Goal: Check status: Check status

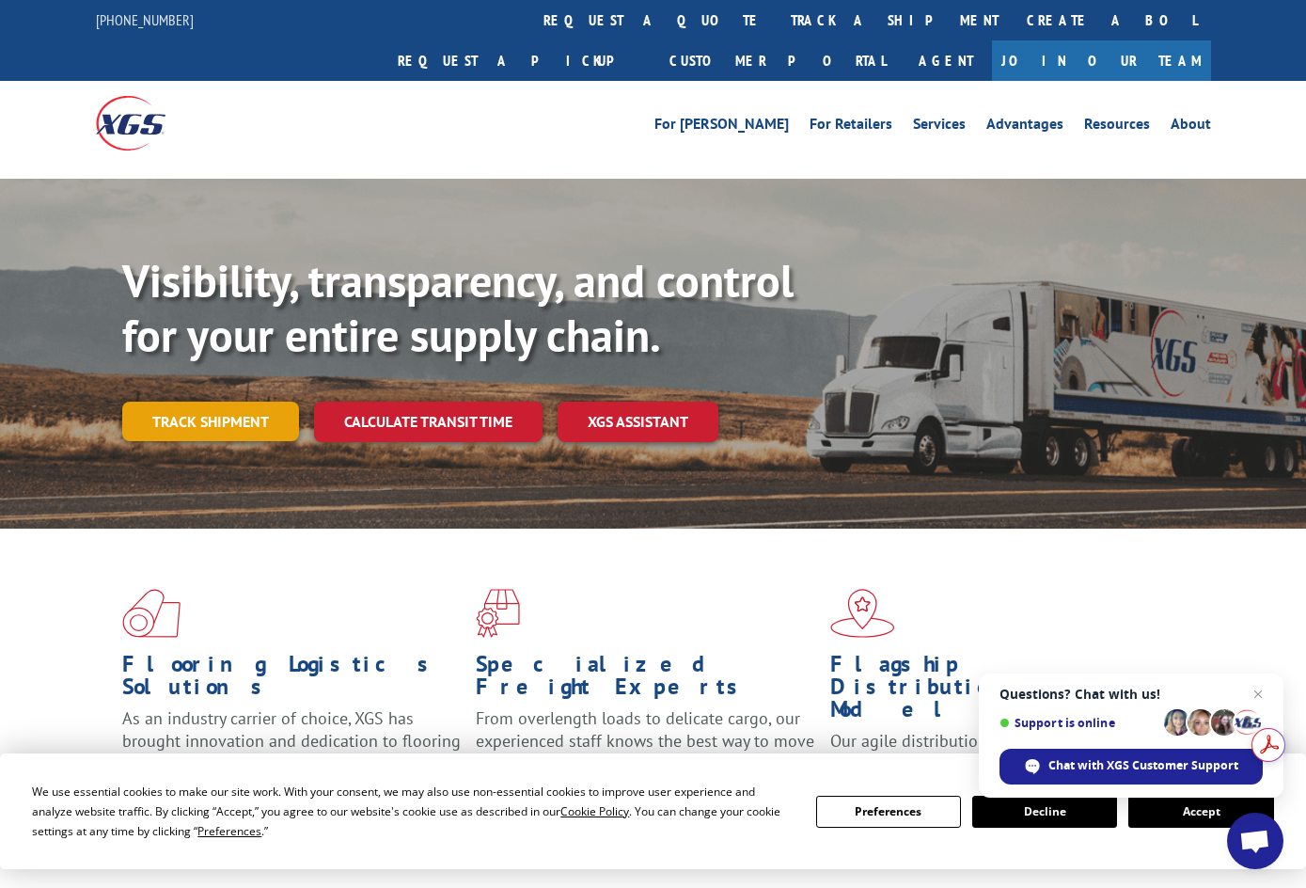
click at [173, 402] on link "Track shipment" at bounding box center [210, 422] width 177 height 40
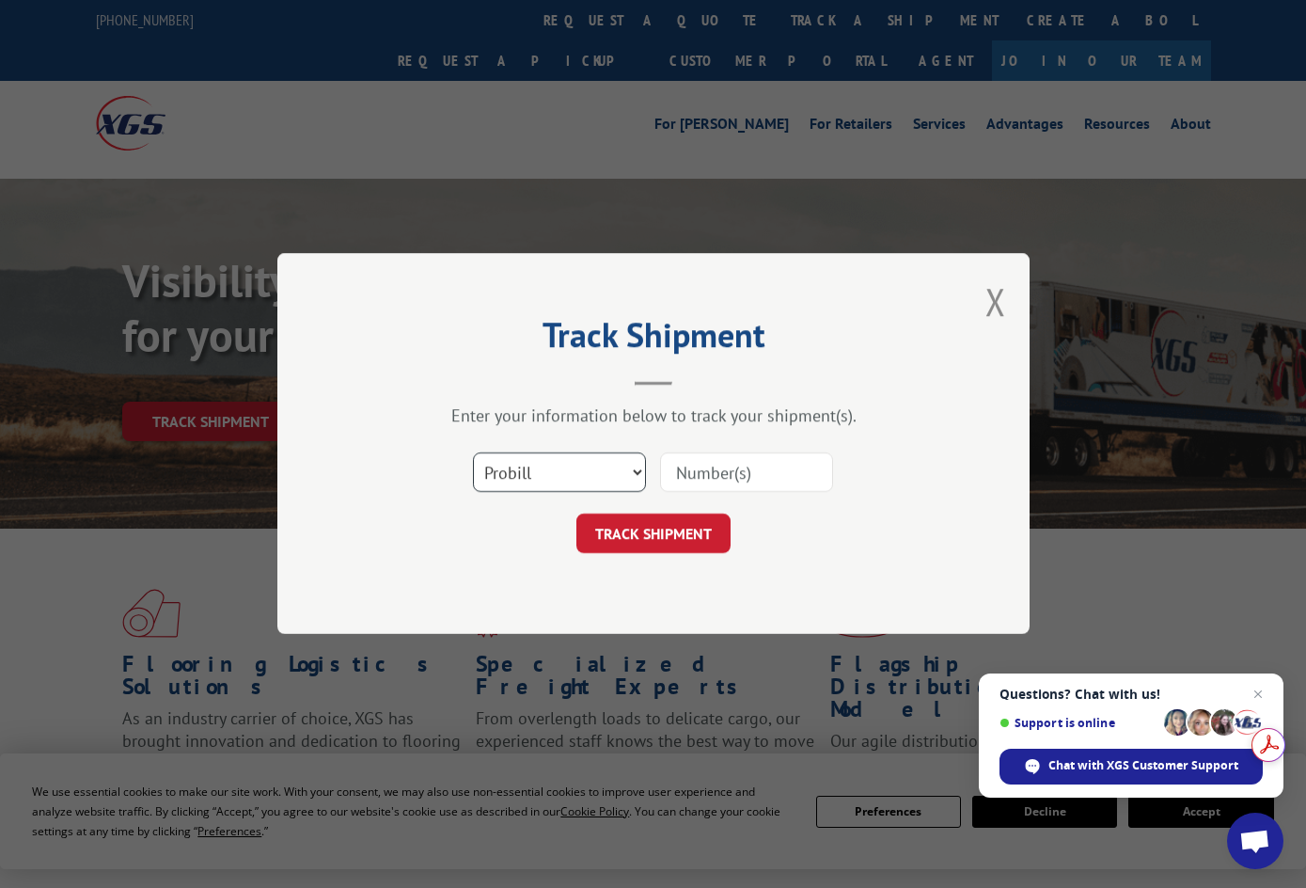
click at [638, 467] on select "Select category... Probill BOL PO" at bounding box center [559, 473] width 173 height 40
click at [473, 453] on select "Select category... Probill BOL PO" at bounding box center [559, 473] width 173 height 40
click at [715, 479] on input at bounding box center [746, 473] width 173 height 40
click at [638, 470] on select "Select category... Probill BOL PO" at bounding box center [559, 473] width 173 height 40
select select "bol"
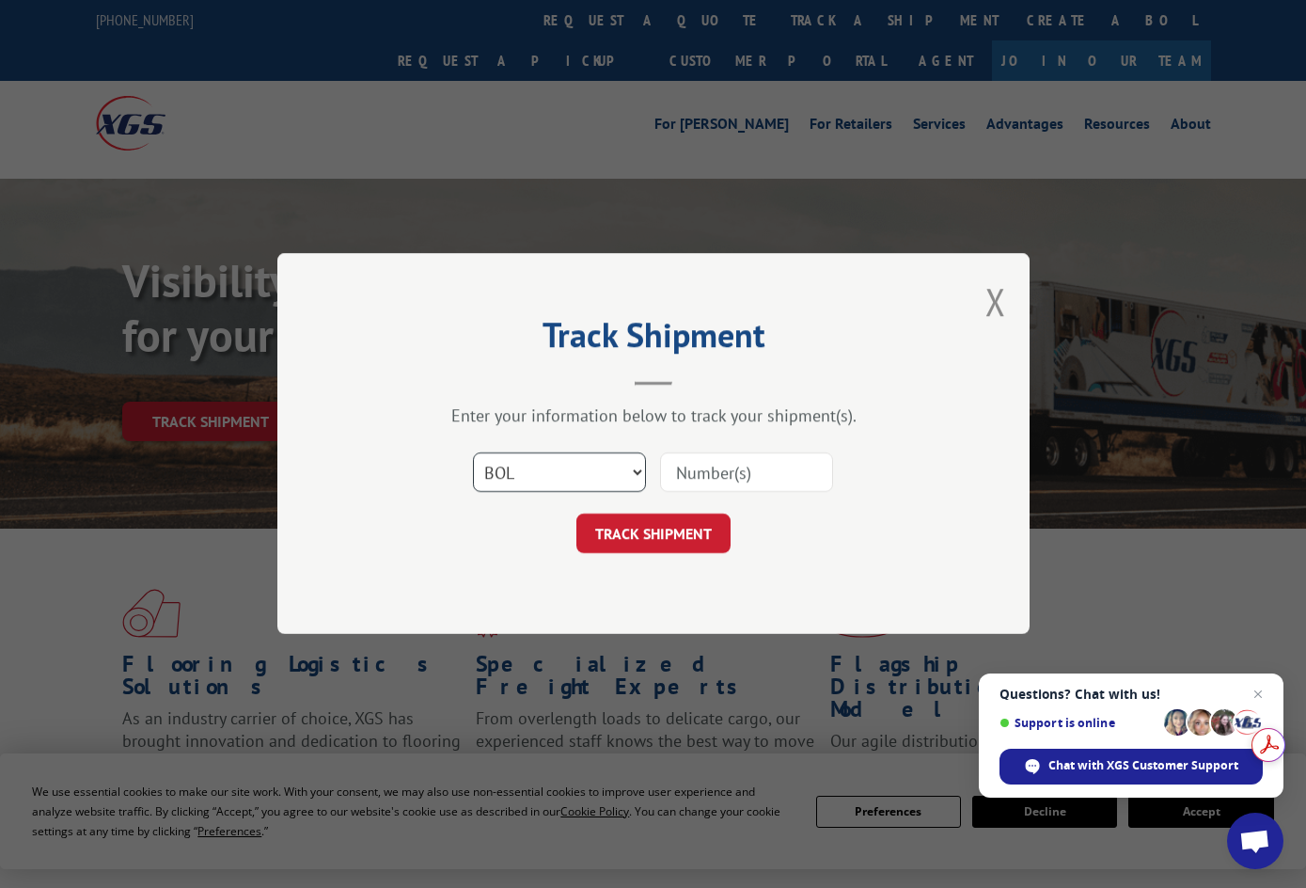
click at [473, 453] on select "Select category... Probill BOL PO" at bounding box center [559, 473] width 173 height 40
click at [719, 470] on input at bounding box center [746, 473] width 173 height 40
paste input "FPX00322556"
type input "FPX00322556"
click at [689, 524] on button "TRACK SHIPMENT" at bounding box center [654, 534] width 154 height 40
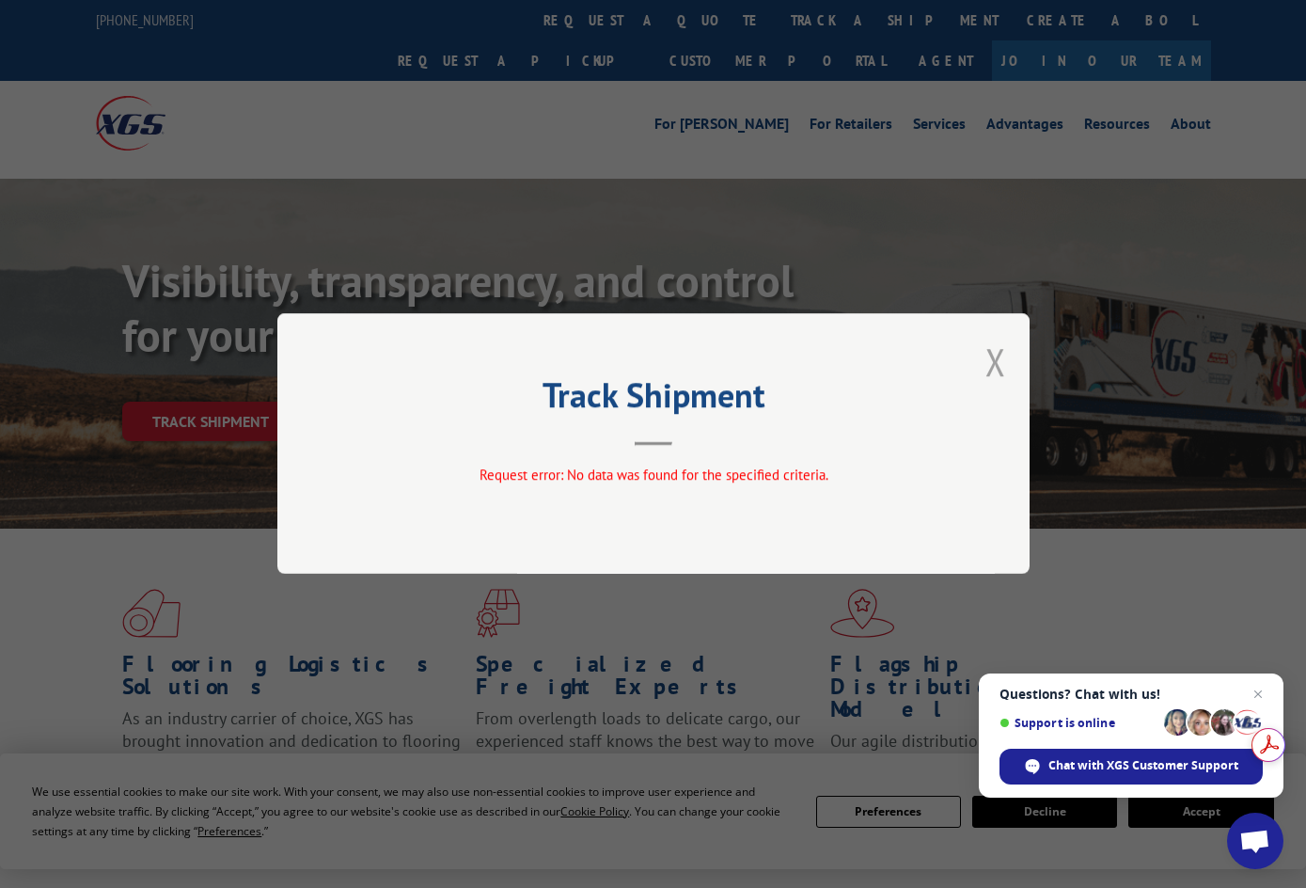
click at [994, 365] on button "Close modal" at bounding box center [996, 362] width 21 height 50
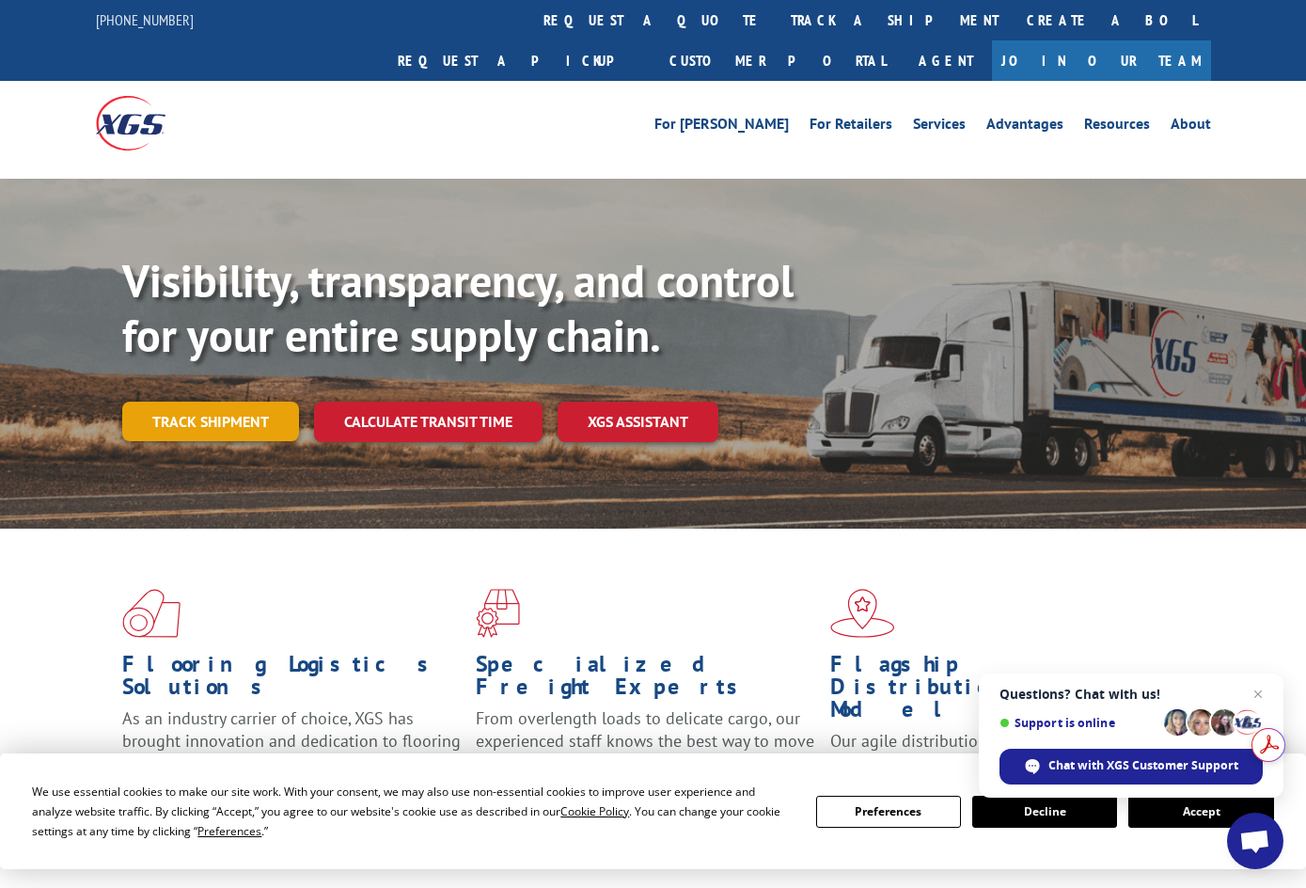
click at [235, 402] on link "Track shipment" at bounding box center [210, 422] width 177 height 40
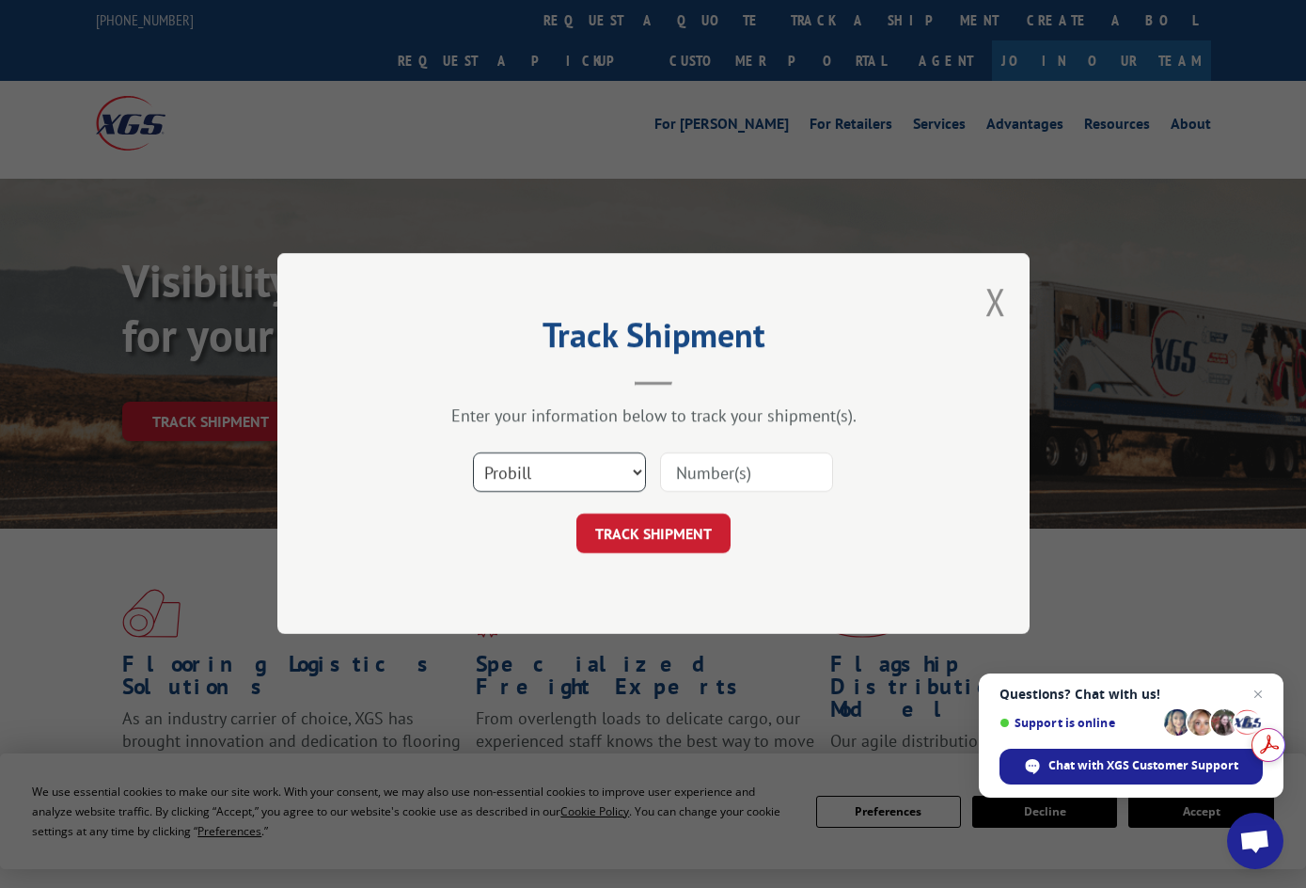
click at [641, 472] on select "Select category... Probill BOL PO" at bounding box center [559, 473] width 173 height 40
select select "bol"
click at [473, 453] on select "Select category... Probill BOL PO" at bounding box center [559, 473] width 173 height 40
click at [689, 474] on input at bounding box center [746, 473] width 173 height 40
paste input "FPX00322556"
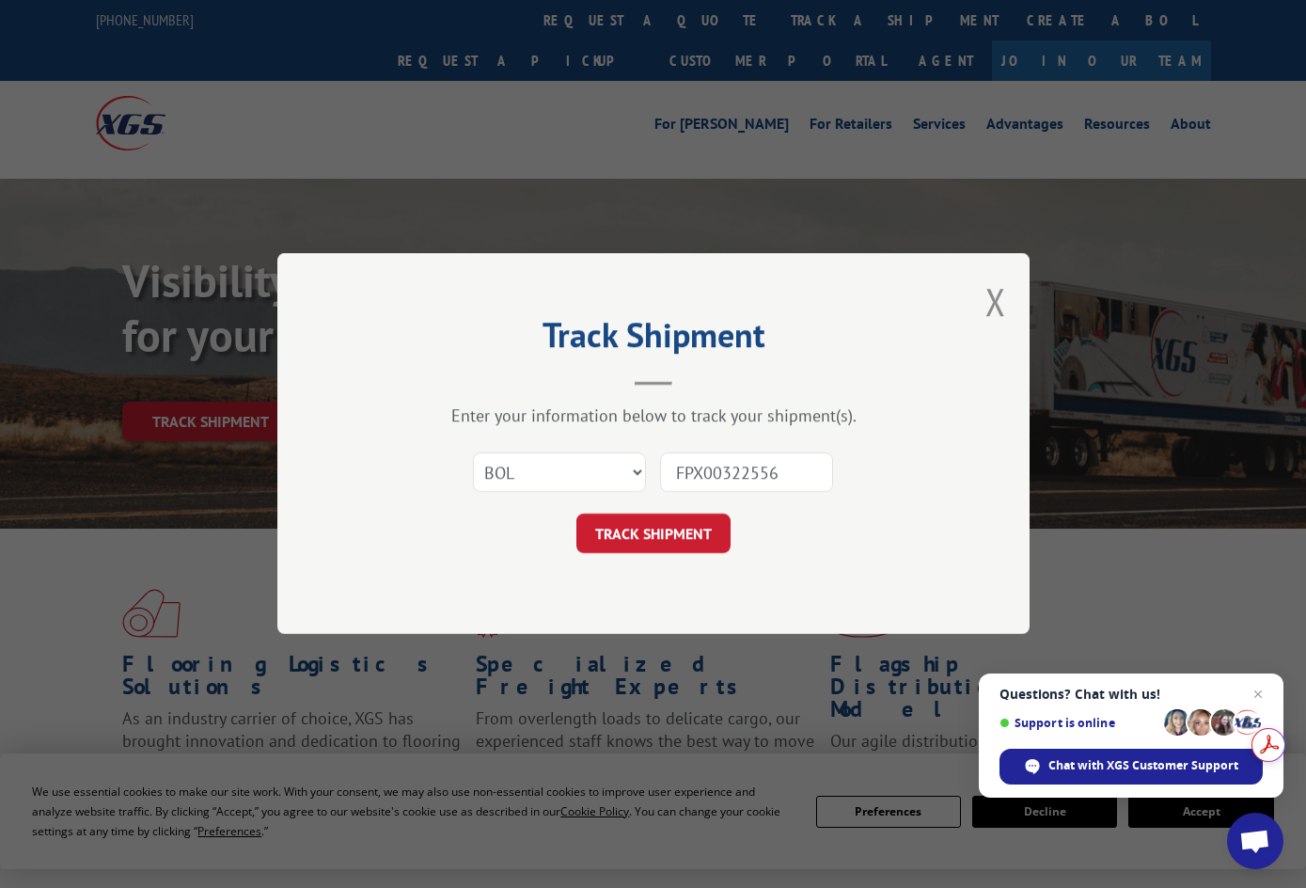
drag, startPoint x: 704, startPoint y: 477, endPoint x: 723, endPoint y: 467, distance: 22.3
click at [704, 476] on input "FPX00322556" at bounding box center [746, 473] width 173 height 40
type input "00322556"
click at [704, 533] on button "TRACK SHIPMENT" at bounding box center [654, 534] width 154 height 40
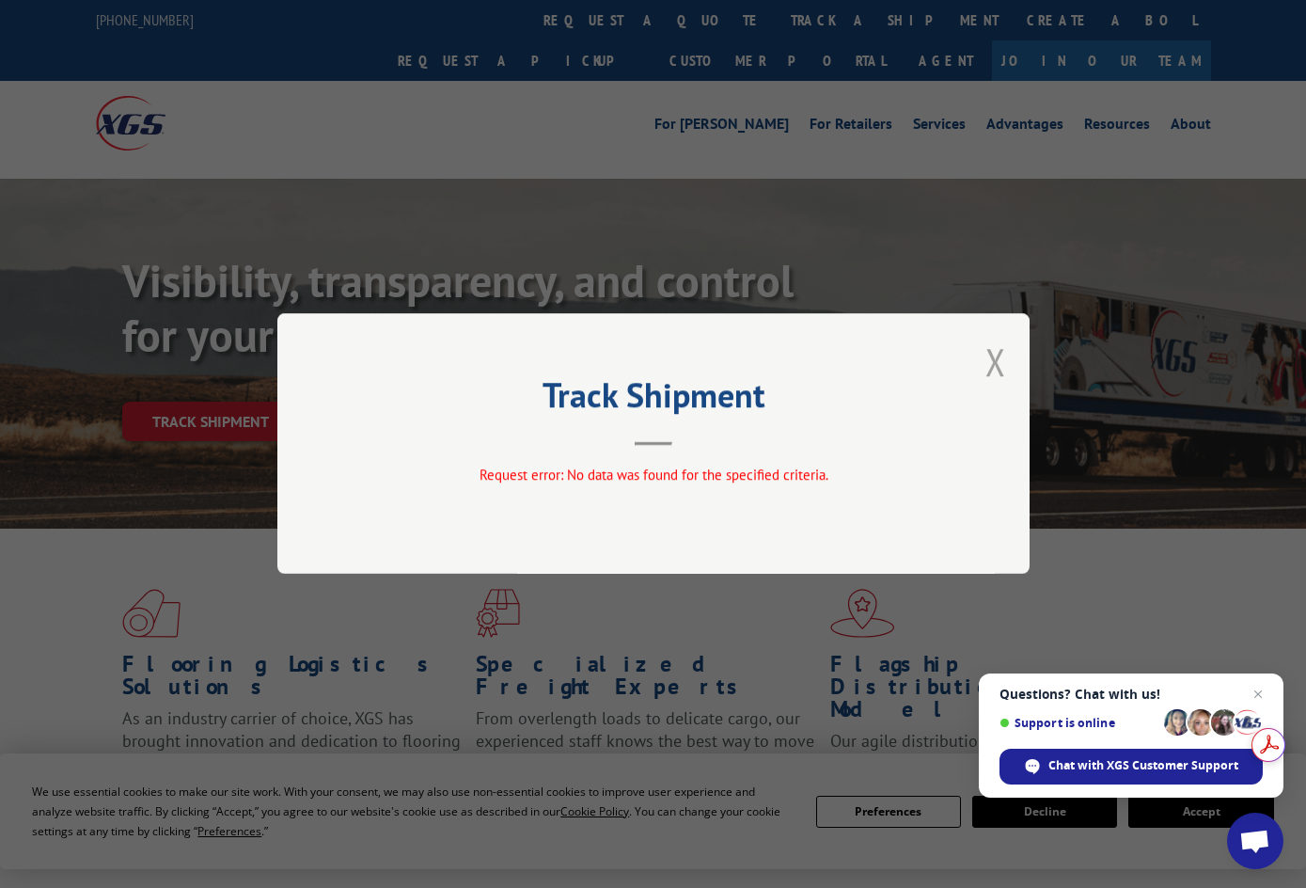
click at [1000, 365] on button "Close modal" at bounding box center [996, 362] width 21 height 50
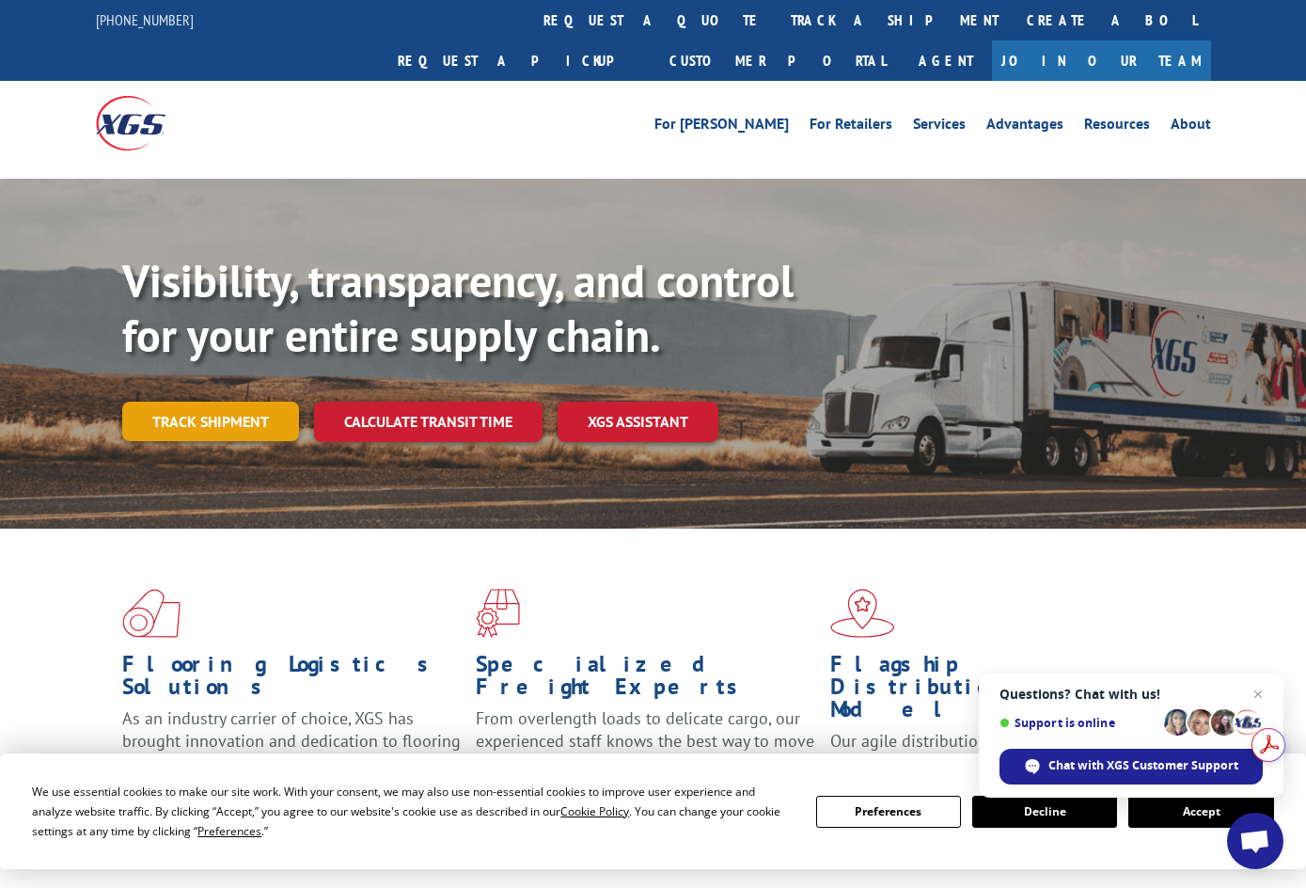
click at [224, 402] on link "Track shipment" at bounding box center [210, 422] width 177 height 40
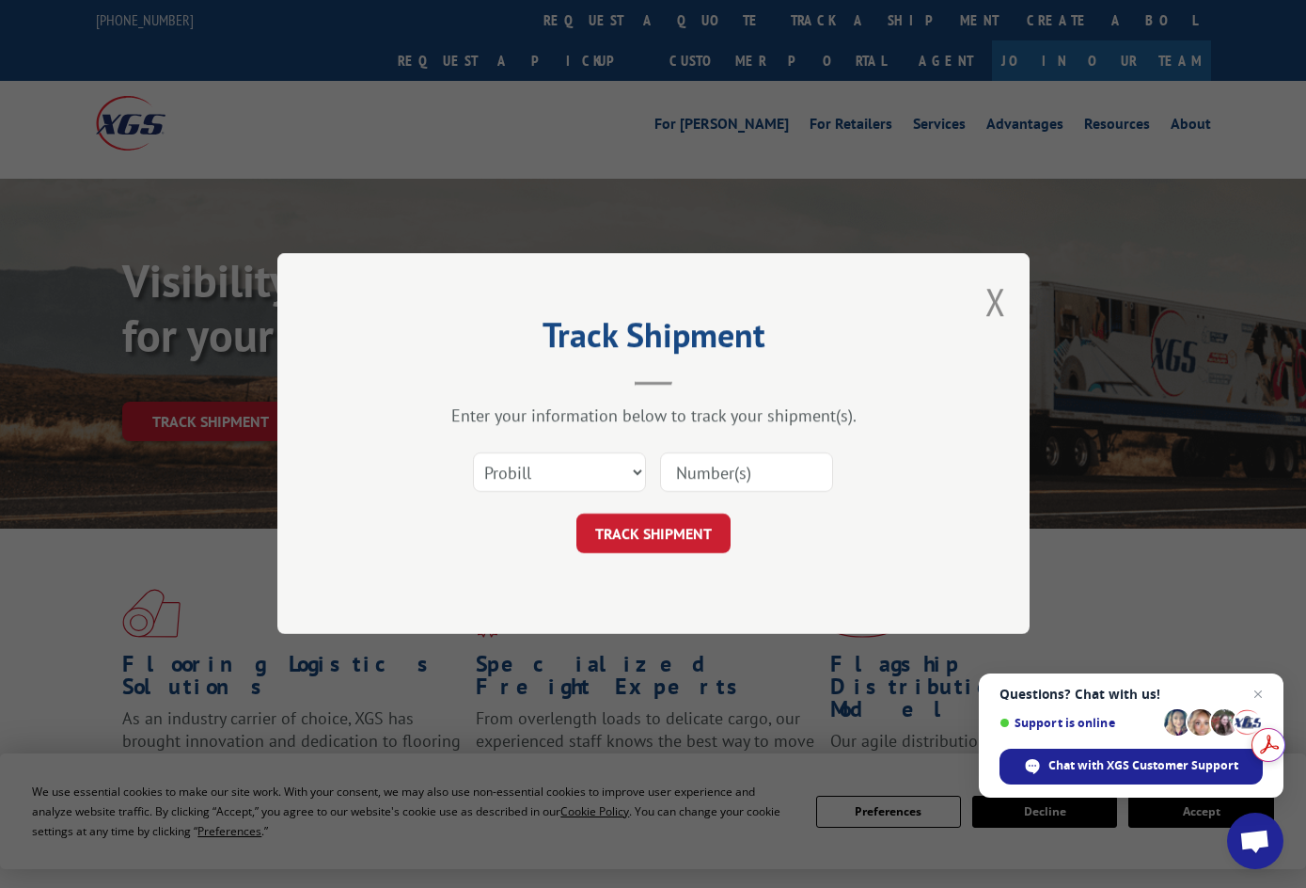
click at [679, 478] on input at bounding box center [746, 473] width 173 height 40
type input "FPX00322556"
click at [670, 536] on button "TRACK SHIPMENT" at bounding box center [654, 534] width 154 height 40
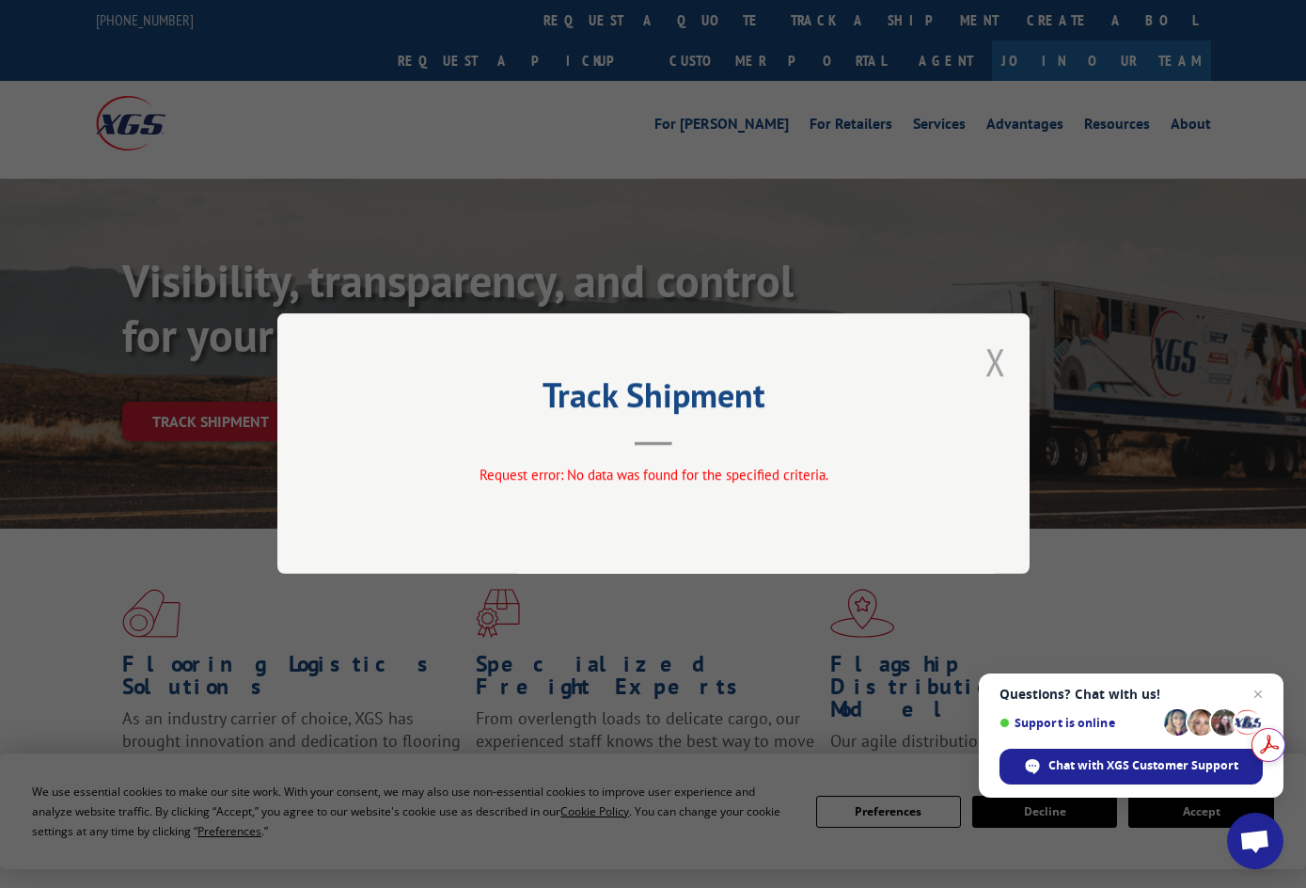
click at [992, 358] on button "Close modal" at bounding box center [996, 362] width 21 height 50
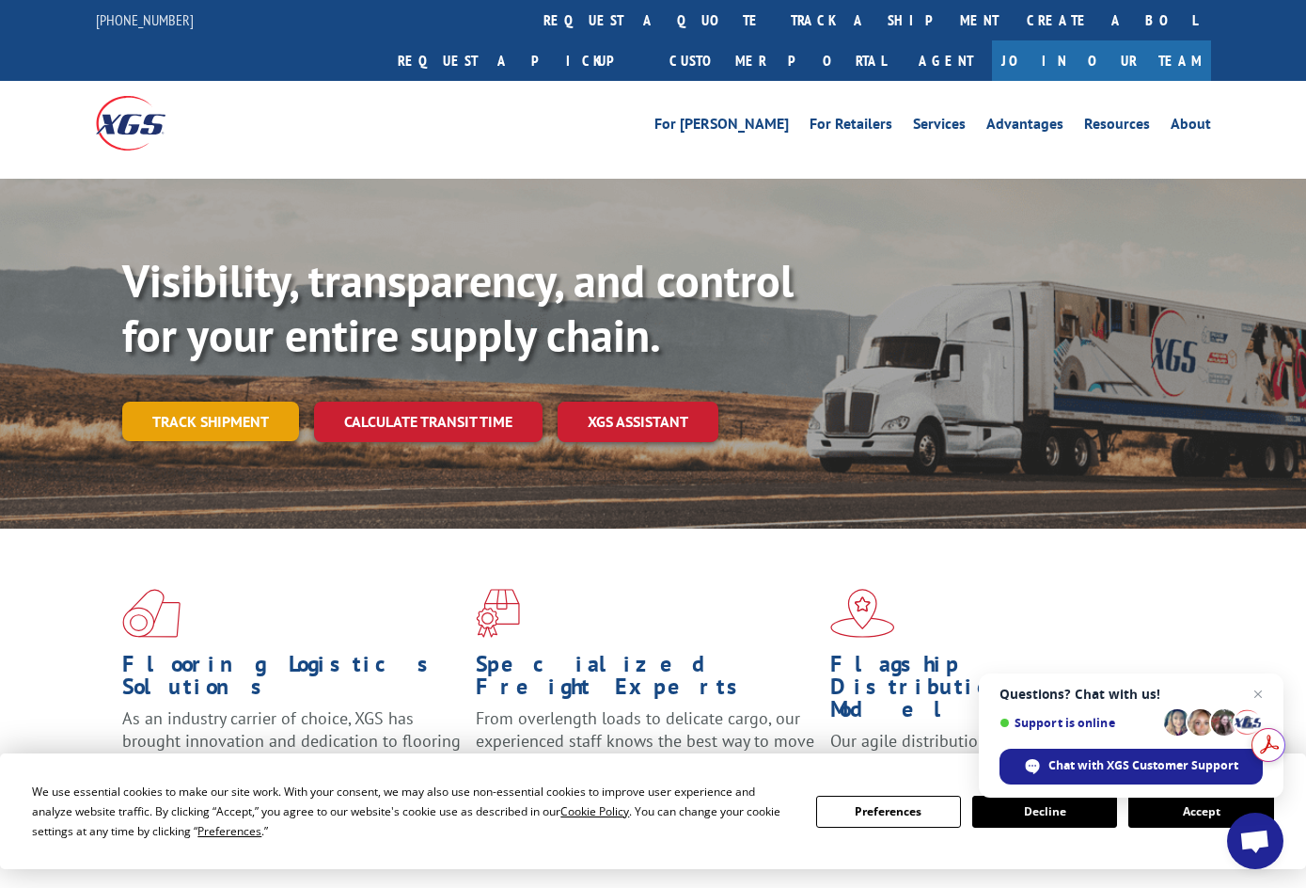
click at [204, 402] on link "Track shipment" at bounding box center [210, 422] width 177 height 40
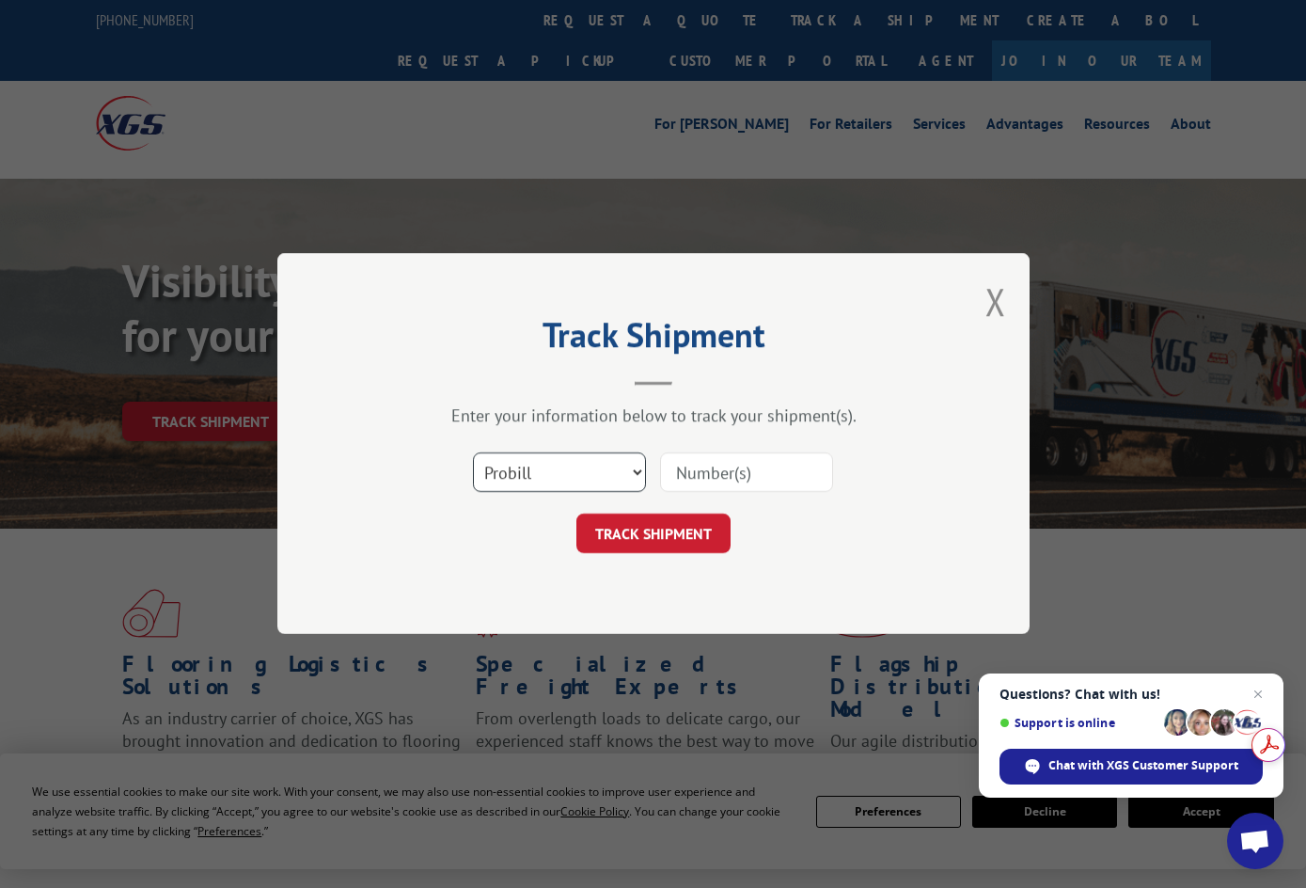
click at [638, 476] on select "Select category... Probill BOL PO" at bounding box center [559, 473] width 173 height 40
select select "bol"
click at [473, 453] on select "Select category... Probill BOL PO" at bounding box center [559, 473] width 173 height 40
click at [697, 474] on input at bounding box center [746, 473] width 173 height 40
type input "00322556"
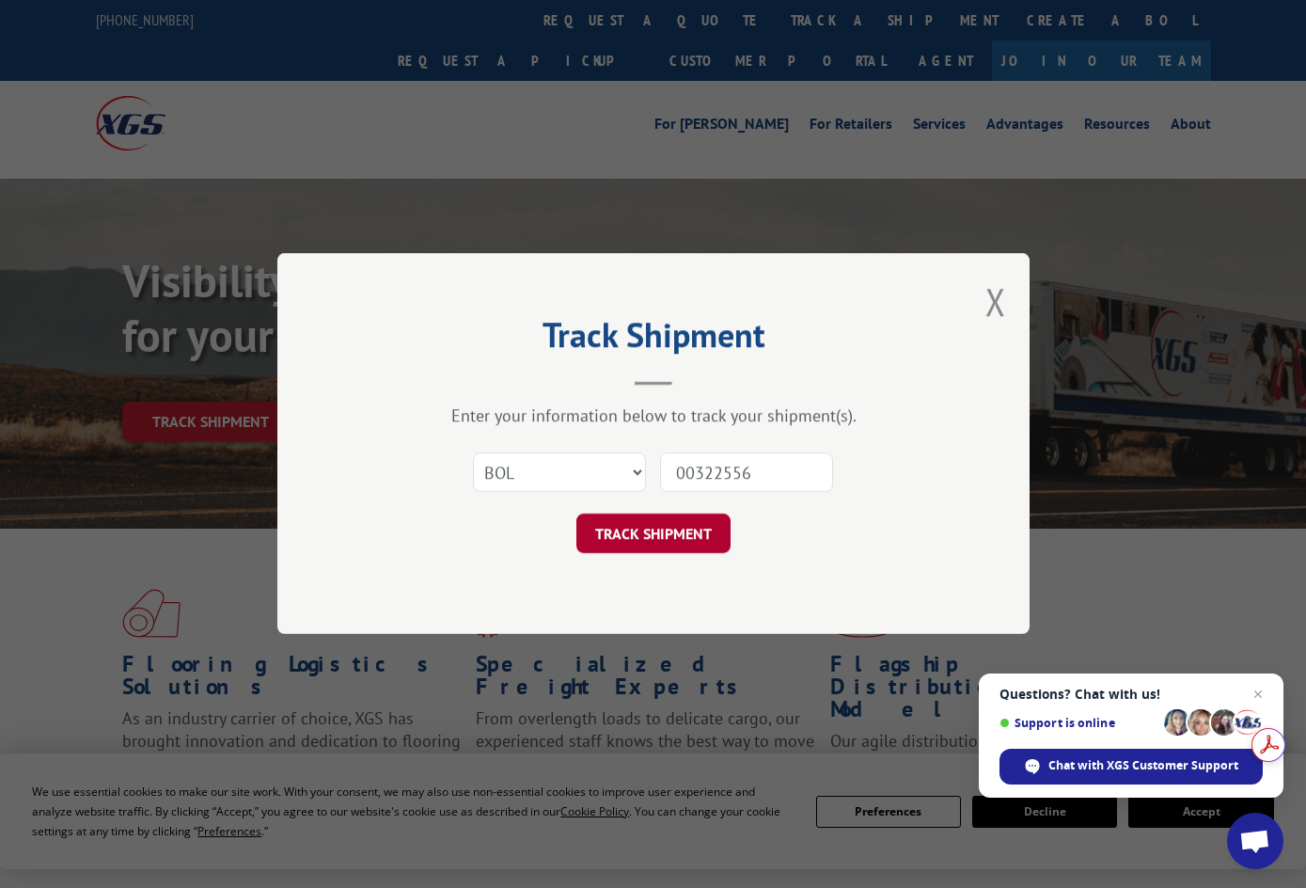
click at [655, 530] on button "TRACK SHIPMENT" at bounding box center [654, 534] width 154 height 40
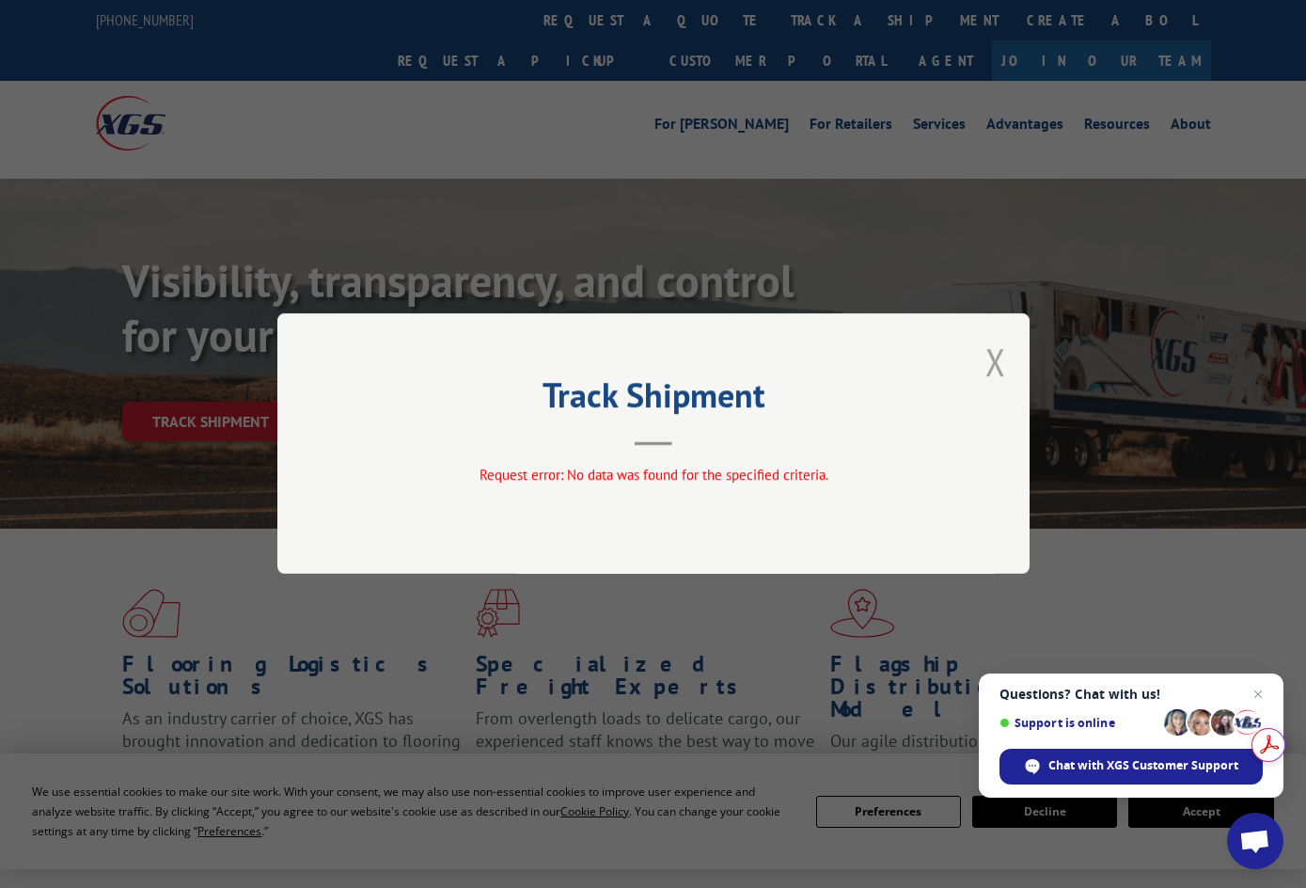
click at [1000, 369] on button "Close modal" at bounding box center [996, 362] width 21 height 50
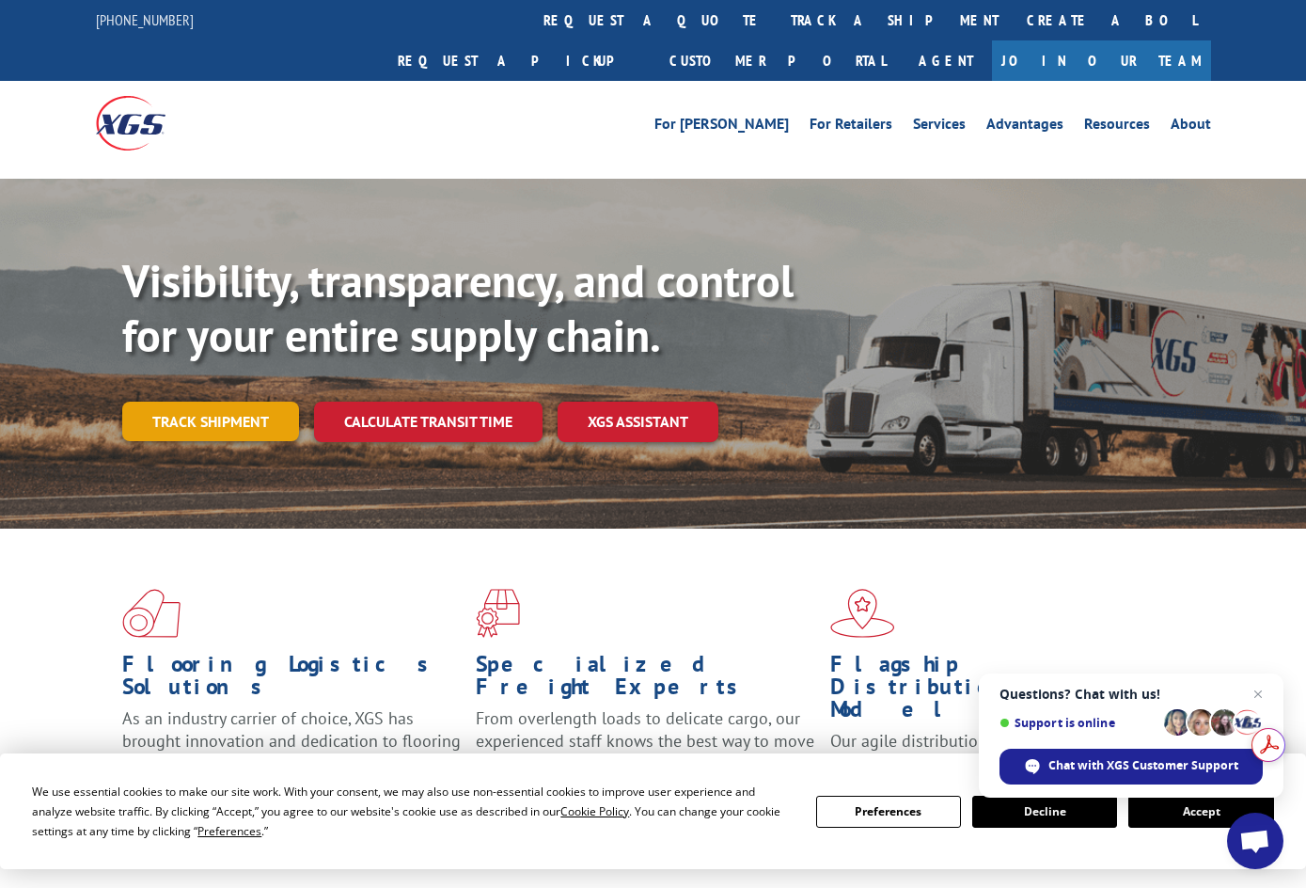
click at [241, 402] on link "Track shipment" at bounding box center [210, 422] width 177 height 40
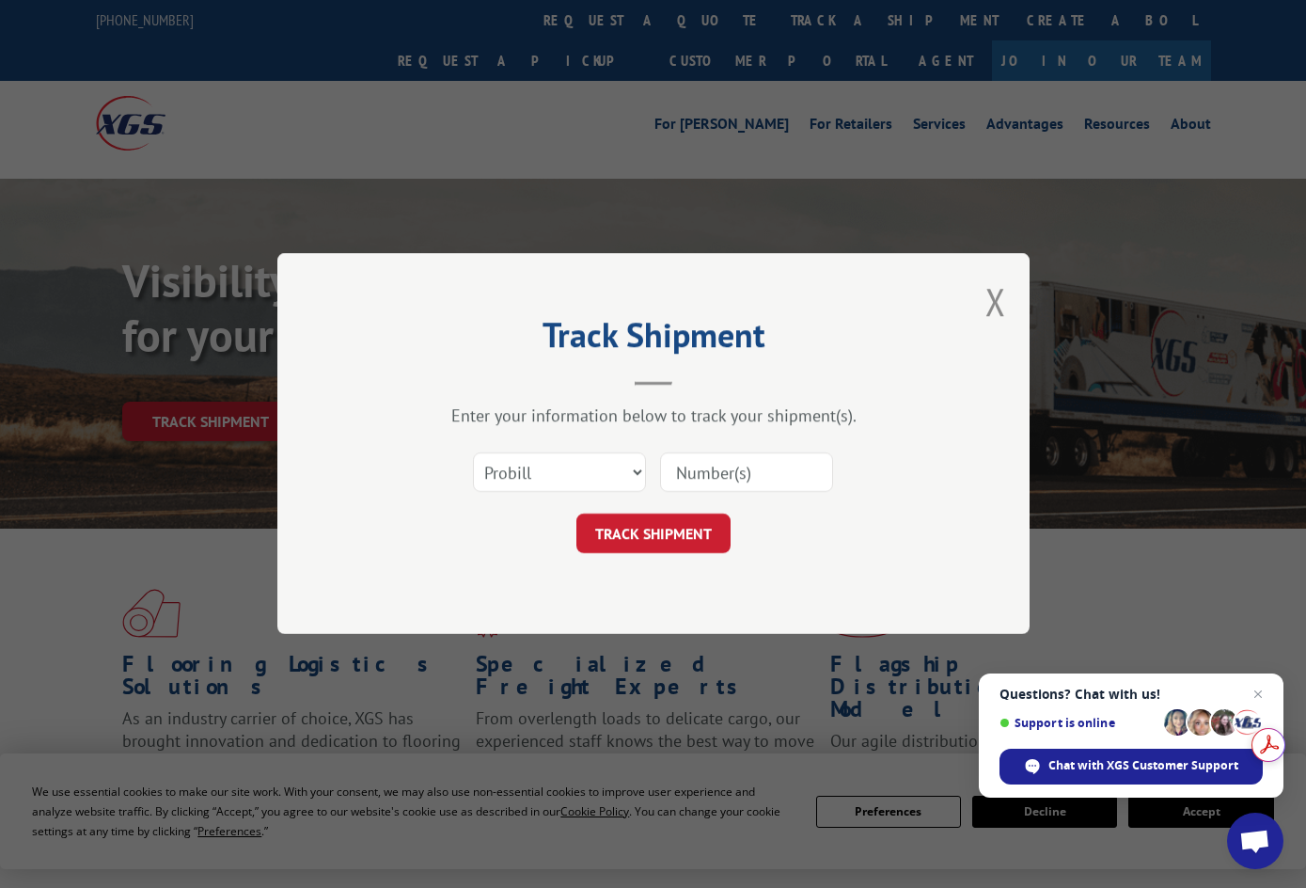
click at [715, 474] on input at bounding box center [746, 473] width 173 height 40
paste input "SH2508-04818"
type input "SH2508-04818"
click button "TRACK SHIPMENT" at bounding box center [654, 534] width 154 height 40
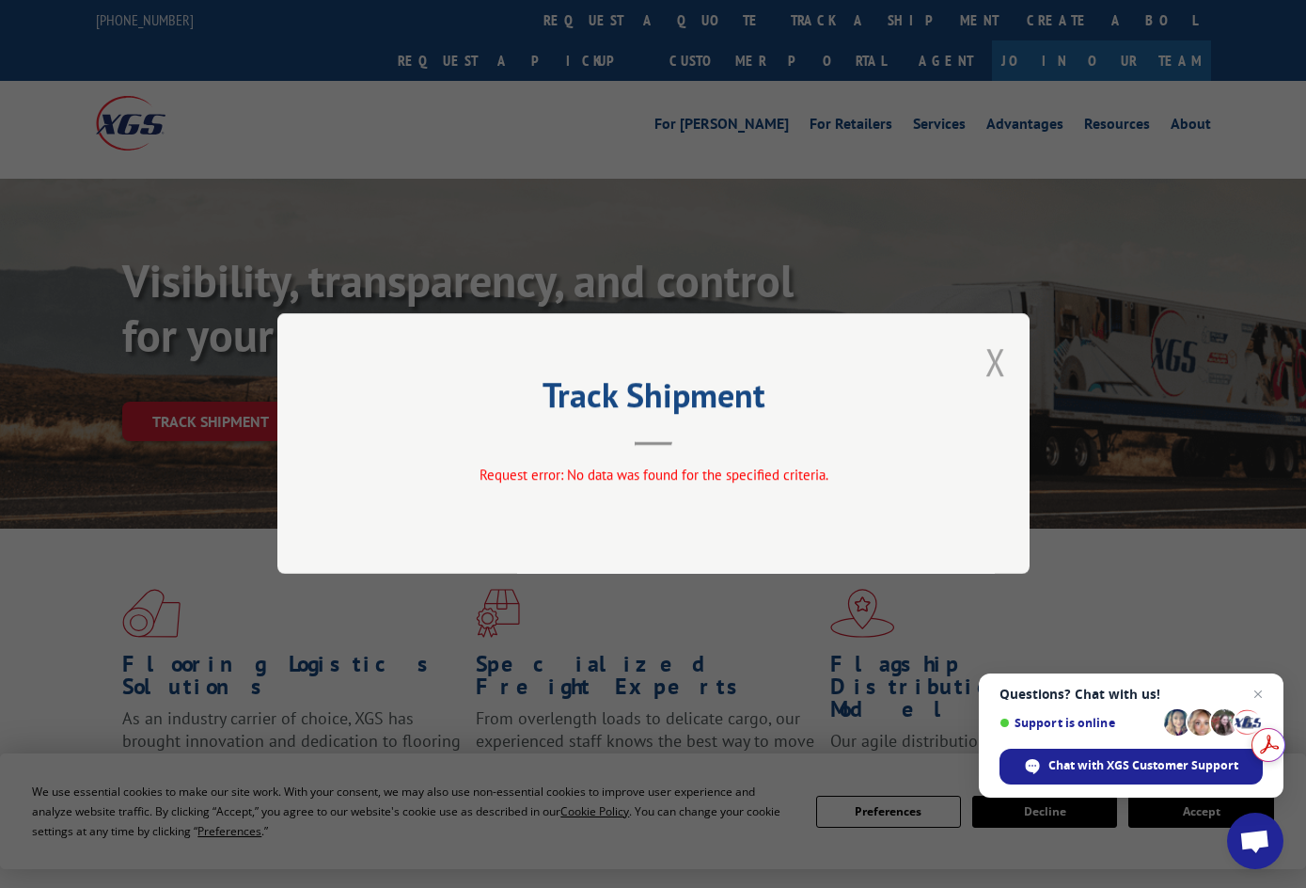
click at [1001, 366] on button "Close modal" at bounding box center [996, 362] width 21 height 50
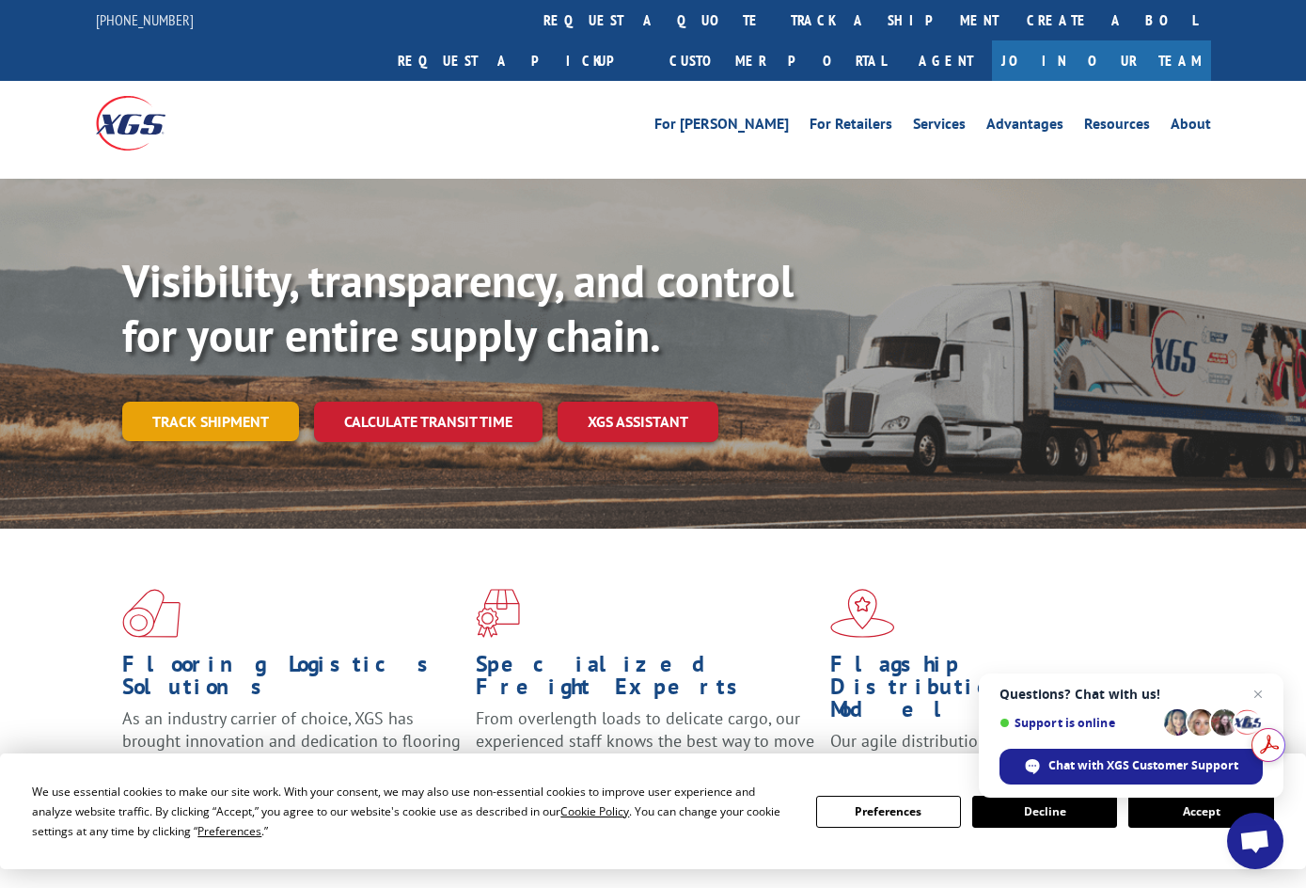
click at [226, 402] on link "Track shipment" at bounding box center [210, 422] width 177 height 40
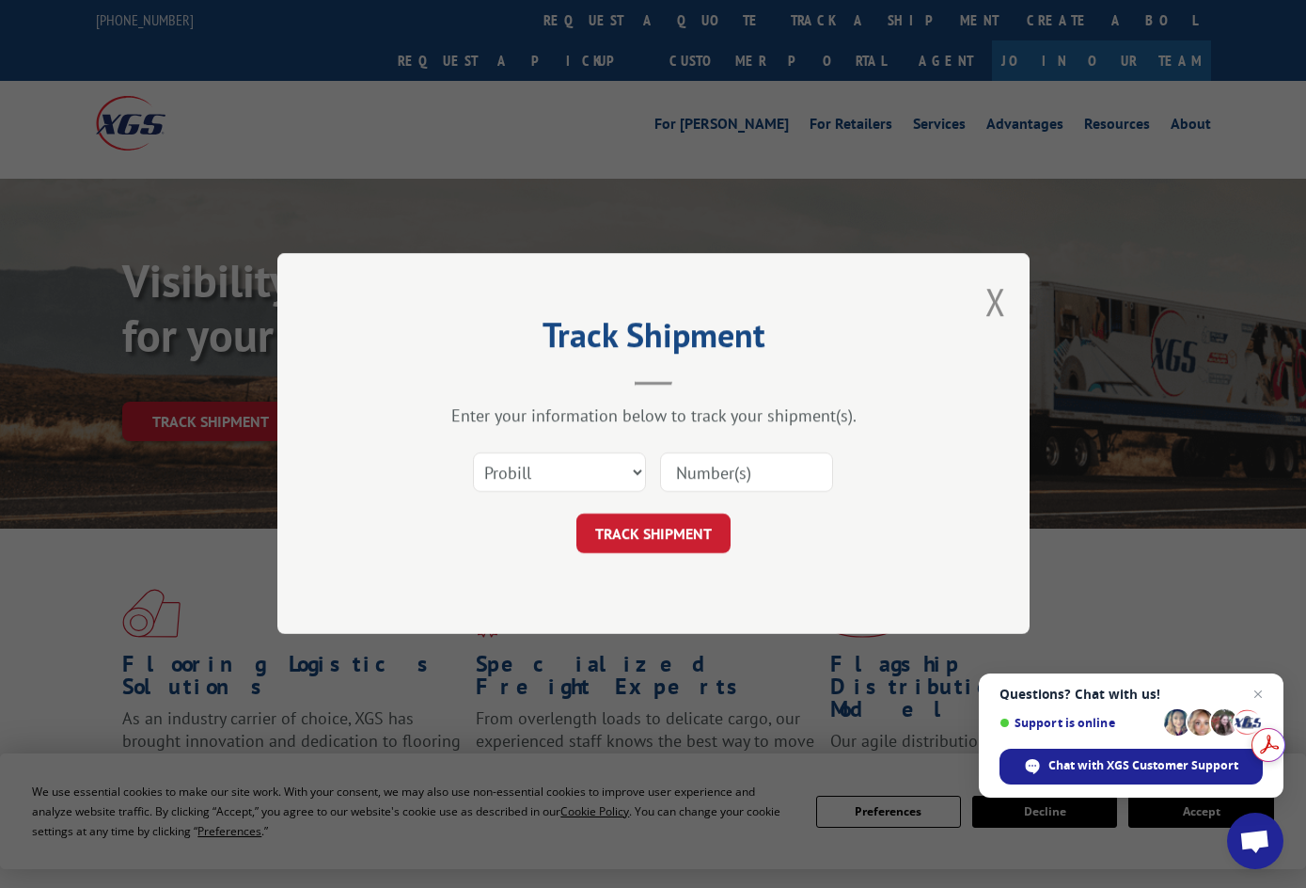
click at [688, 467] on input at bounding box center [746, 473] width 173 height 40
paste input "2508-04818"
type input "2508-04818"
click at [721, 475] on input "2508-04818" at bounding box center [746, 473] width 173 height 40
click button "TRACK SHIPMENT" at bounding box center [654, 534] width 154 height 40
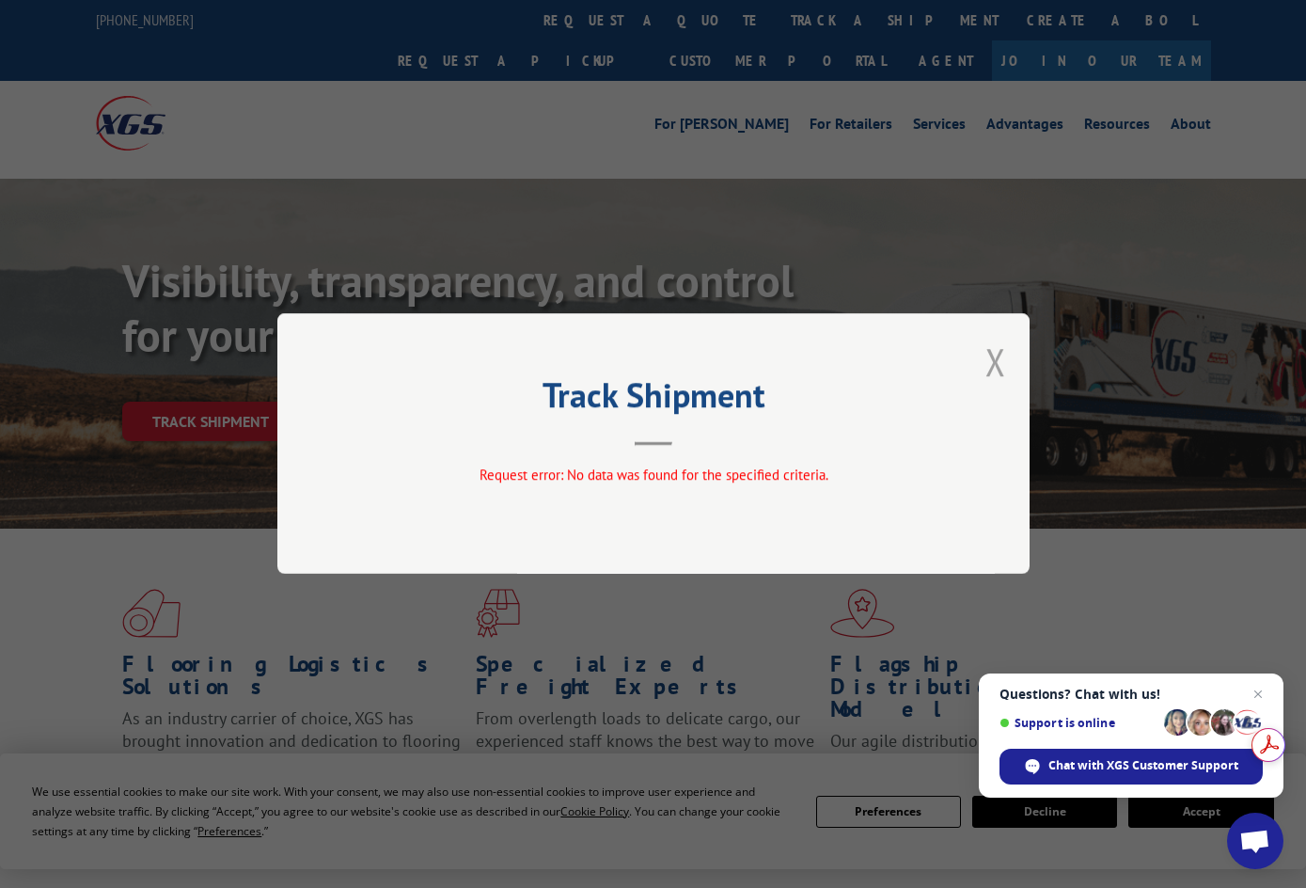
click at [994, 365] on button "Close modal" at bounding box center [996, 362] width 21 height 50
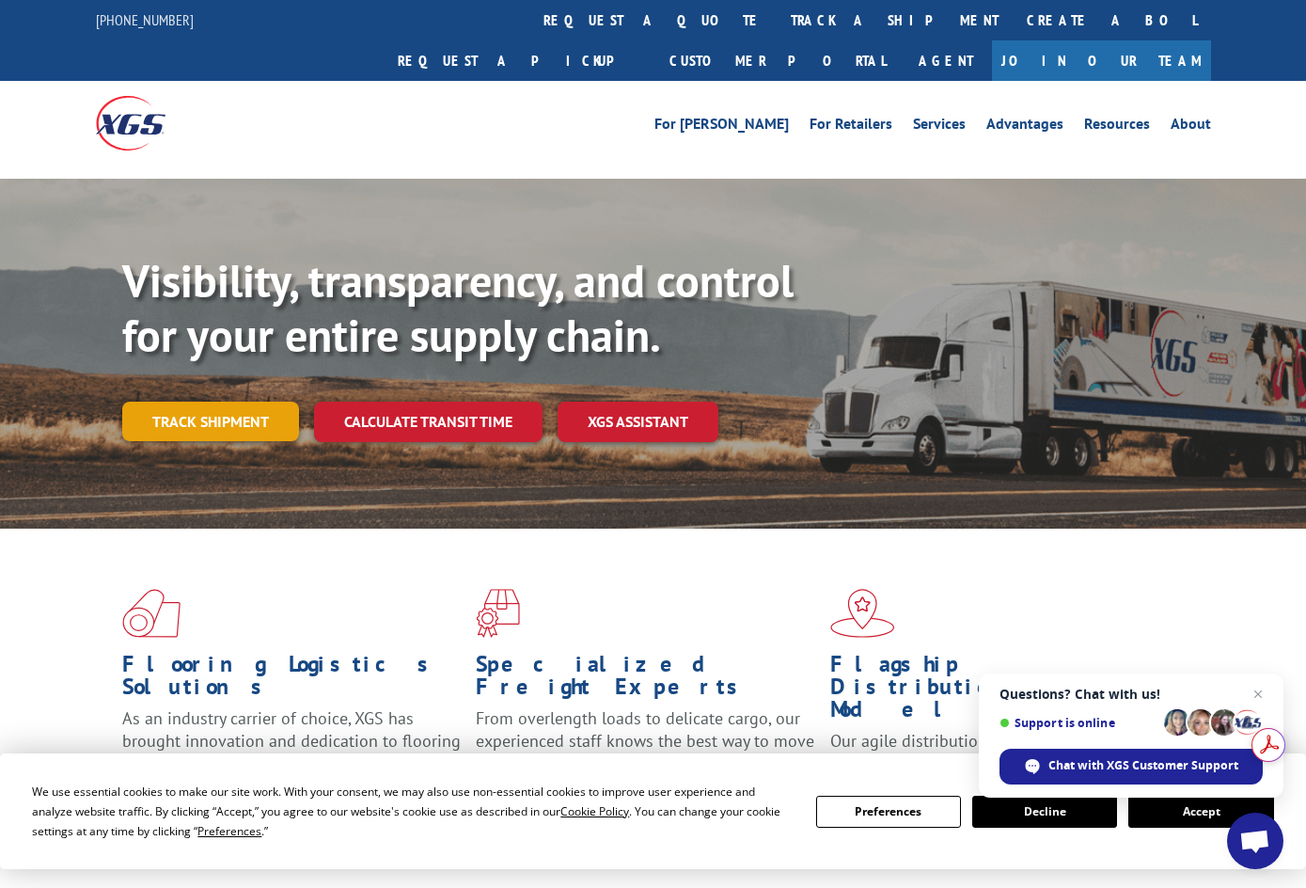
click at [231, 402] on link "Track shipment" at bounding box center [210, 422] width 177 height 40
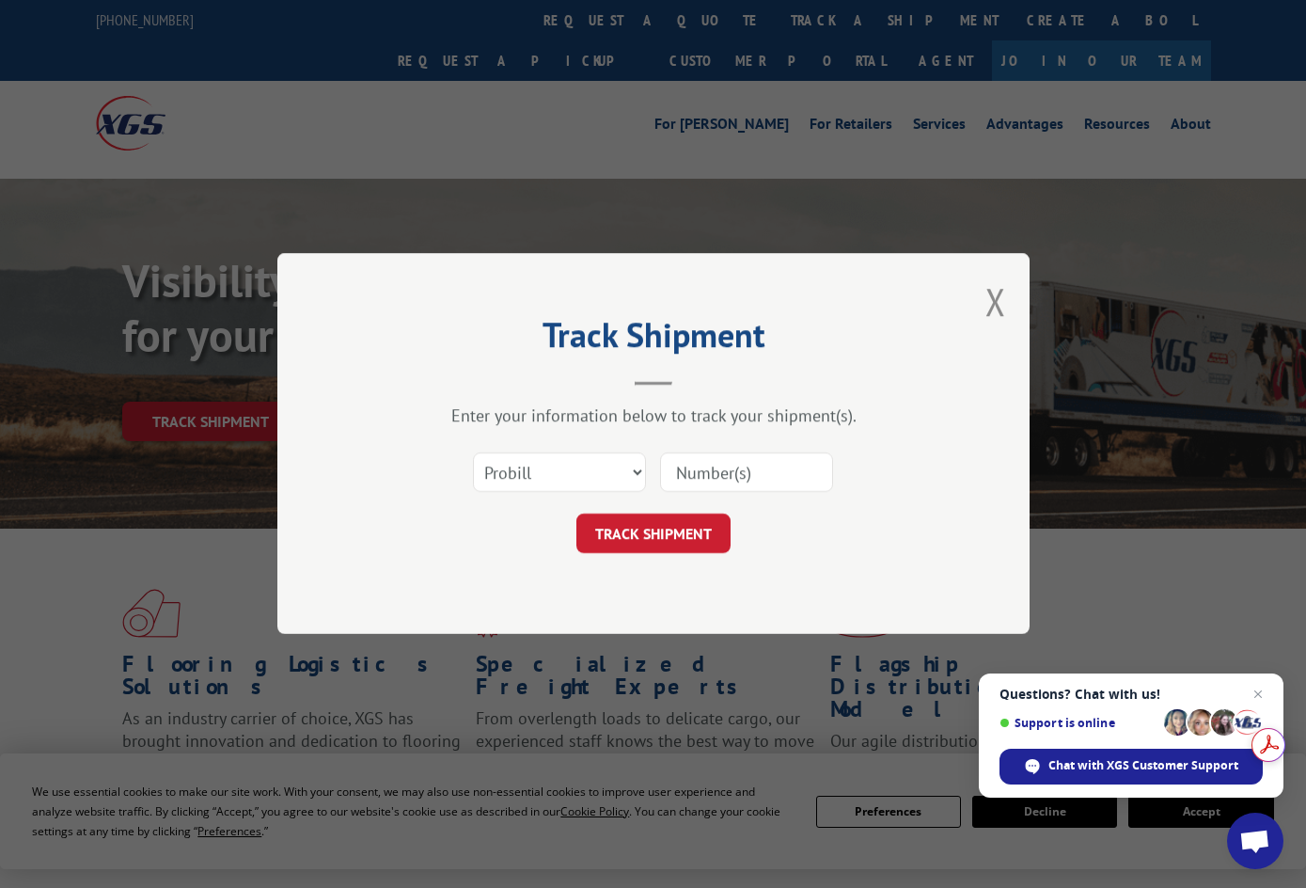
click at [698, 482] on input at bounding box center [746, 473] width 173 height 40
click at [693, 480] on input at bounding box center [746, 473] width 173 height 40
paste input "2508-04818"
click at [722, 478] on input "2508-04818" at bounding box center [746, 473] width 173 height 40
type input "250804818"
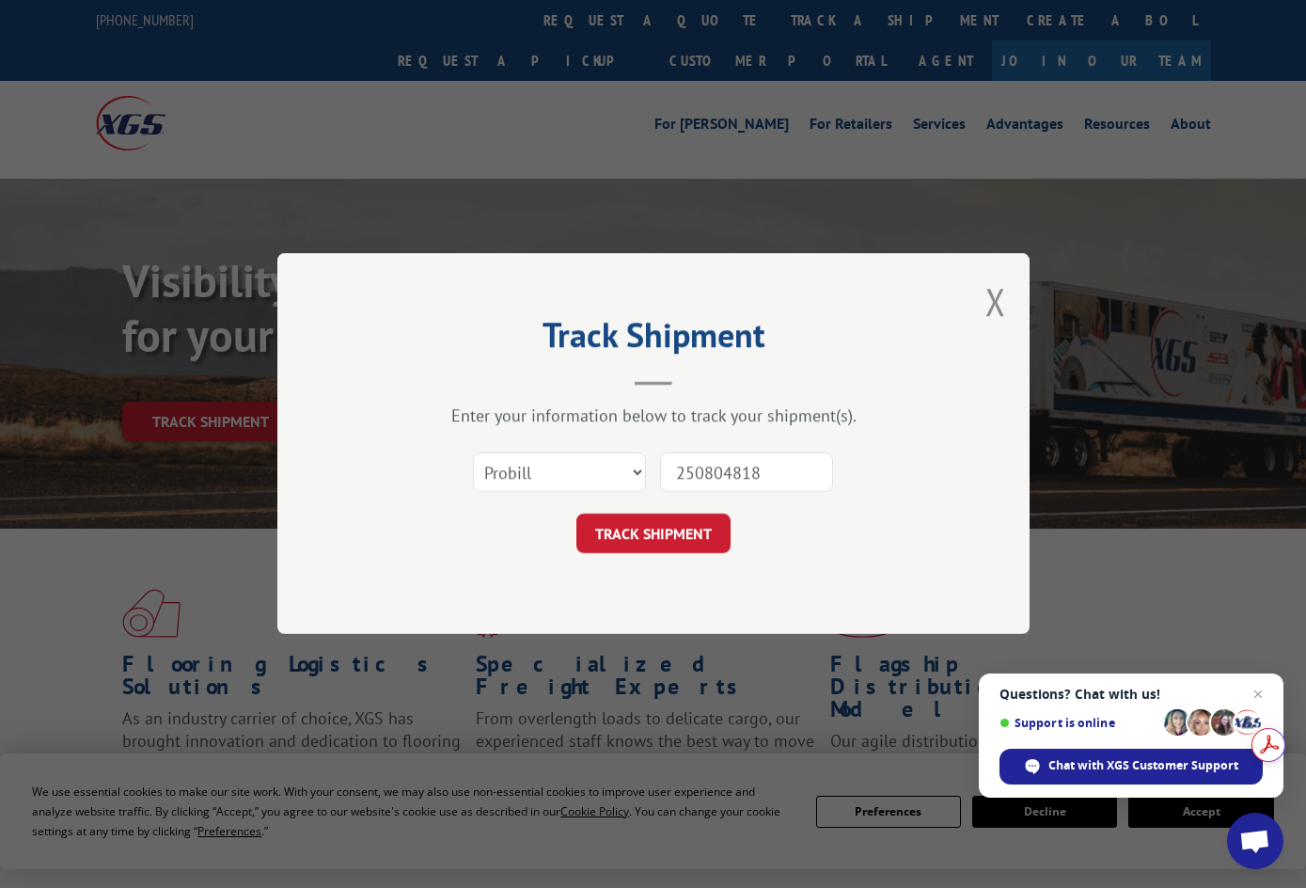
click button "TRACK SHIPMENT" at bounding box center [654, 534] width 154 height 40
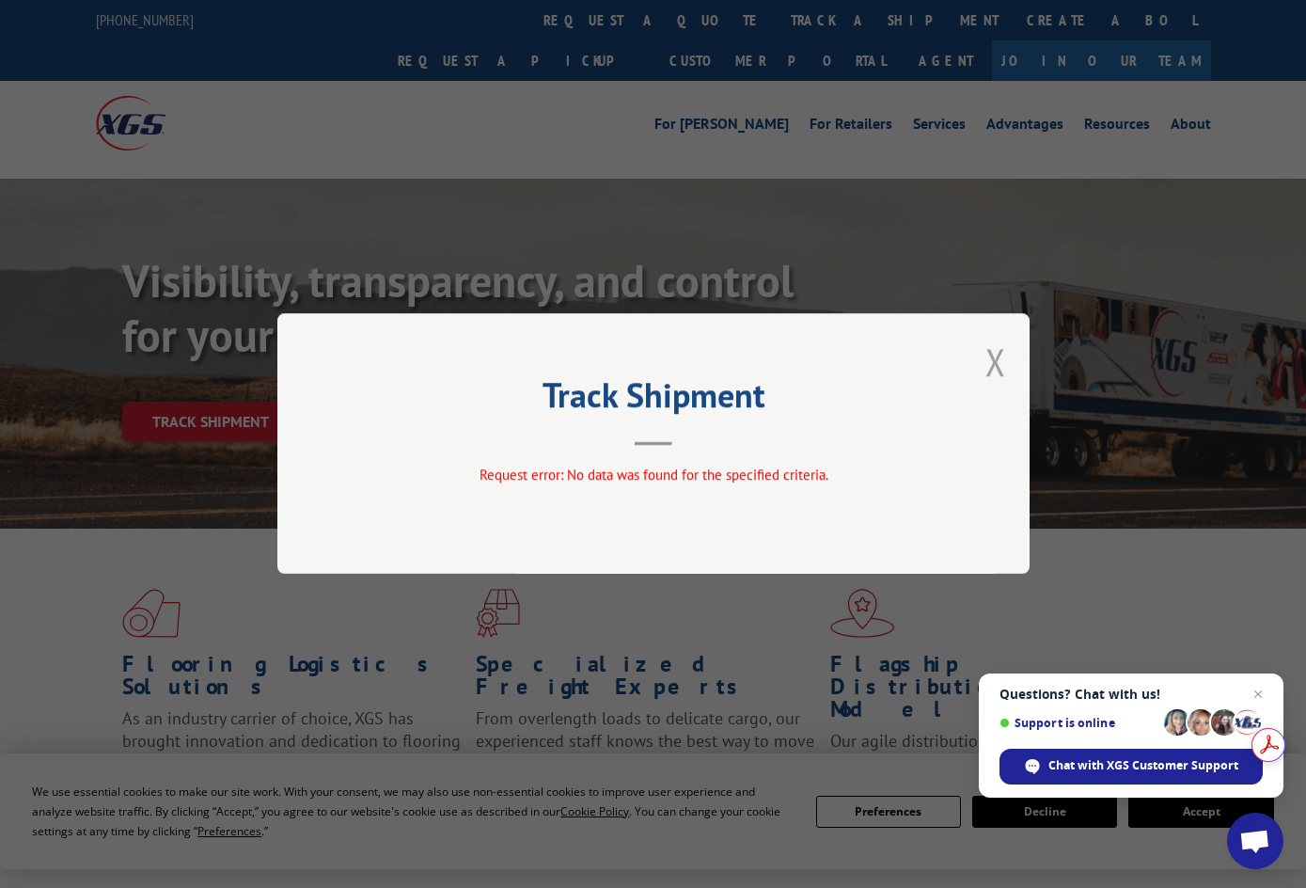
click at [997, 371] on button "Close modal" at bounding box center [996, 362] width 21 height 50
